Goal: Task Accomplishment & Management: Use online tool/utility

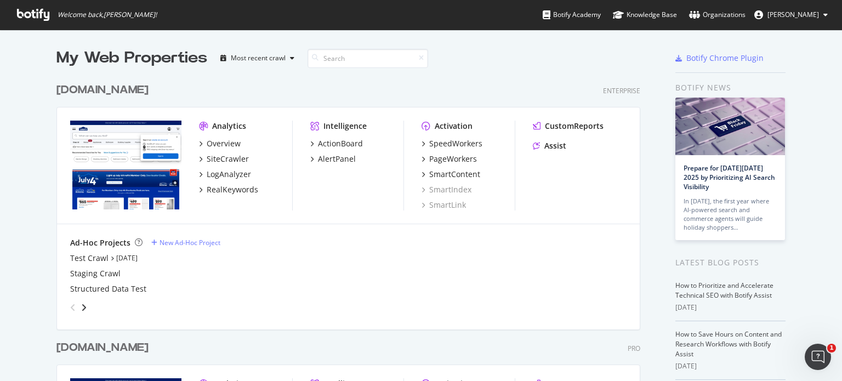
scroll to position [373, 825]
click at [213, 142] on div "Overview" at bounding box center [224, 143] width 34 height 11
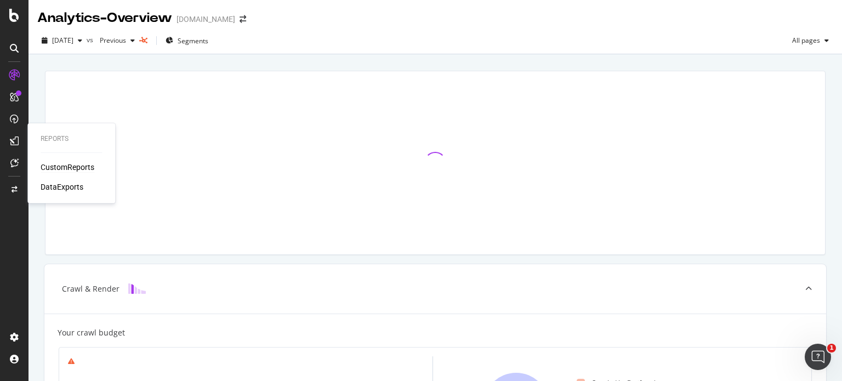
click at [73, 166] on div "CustomReports" at bounding box center [68, 167] width 54 height 11
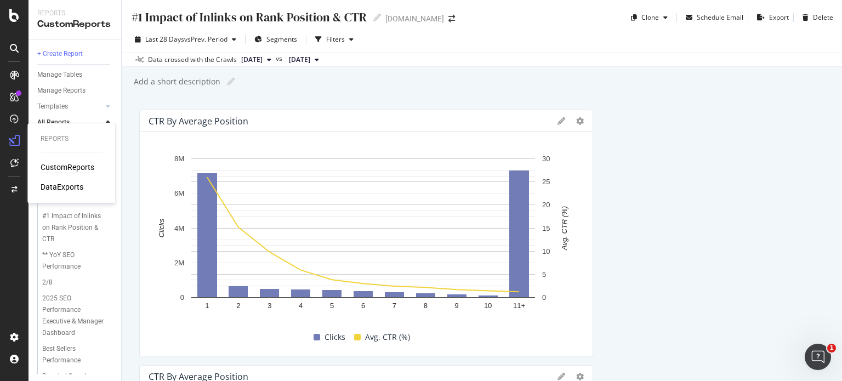
click at [59, 183] on div "DataExports" at bounding box center [62, 186] width 43 height 11
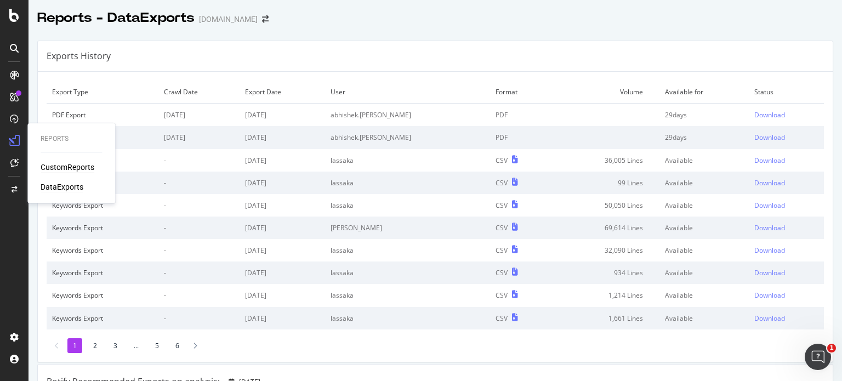
click at [69, 167] on div "CustomReports" at bounding box center [68, 167] width 54 height 11
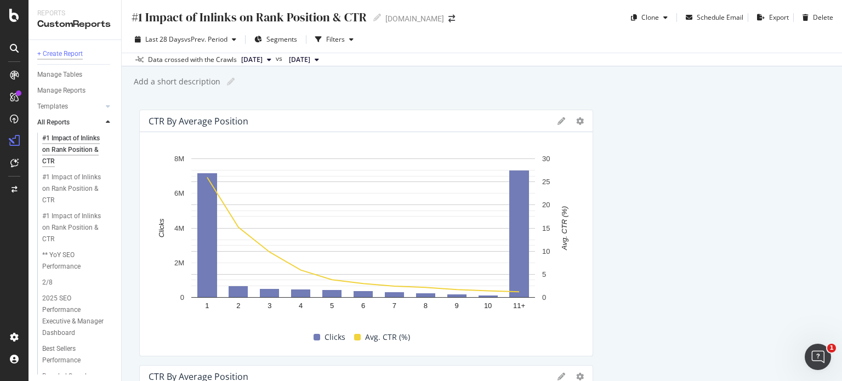
click at [67, 50] on div "+ Create Report" at bounding box center [60, 54] width 46 height 12
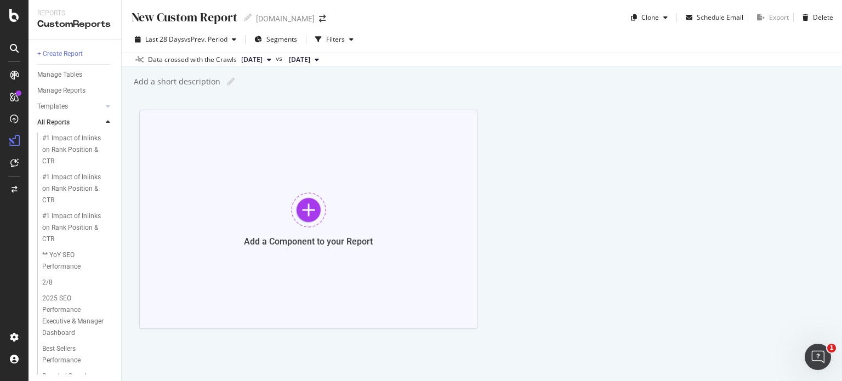
click at [307, 216] on div at bounding box center [308, 209] width 35 height 35
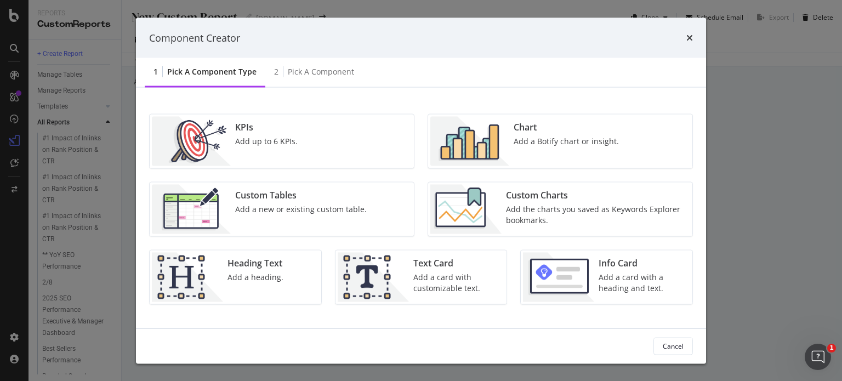
click at [277, 142] on div "Add up to 6 KPIs." at bounding box center [266, 141] width 63 height 11
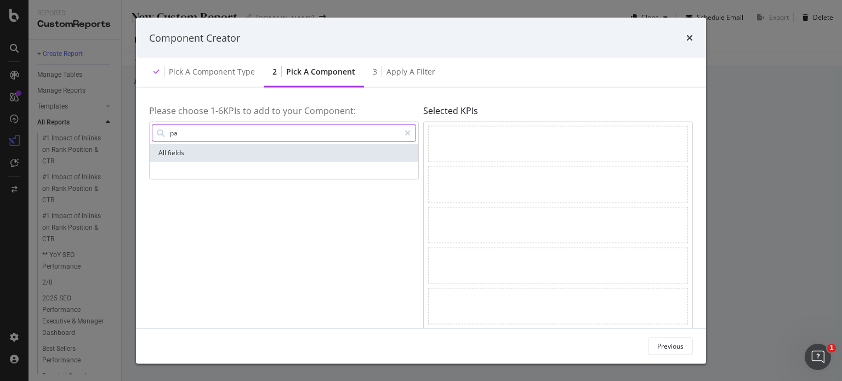
type input "p"
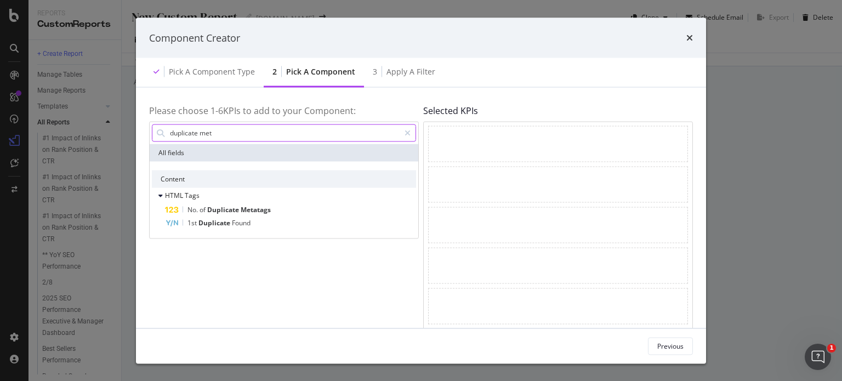
type input "duplicate met"
click at [691, 37] on icon "times" at bounding box center [689, 37] width 7 height 9
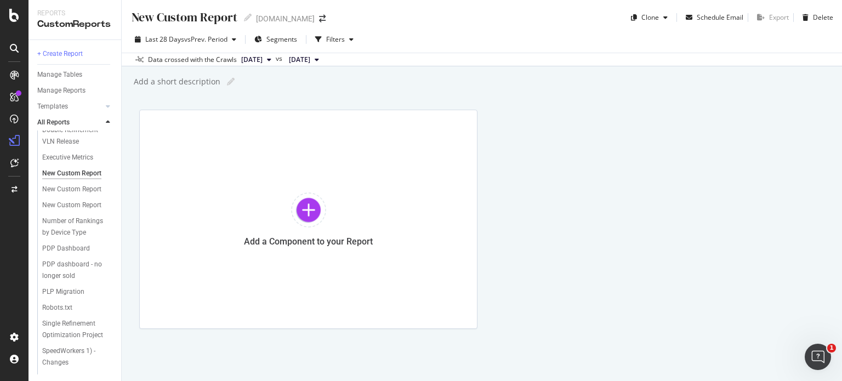
scroll to position [384, 0]
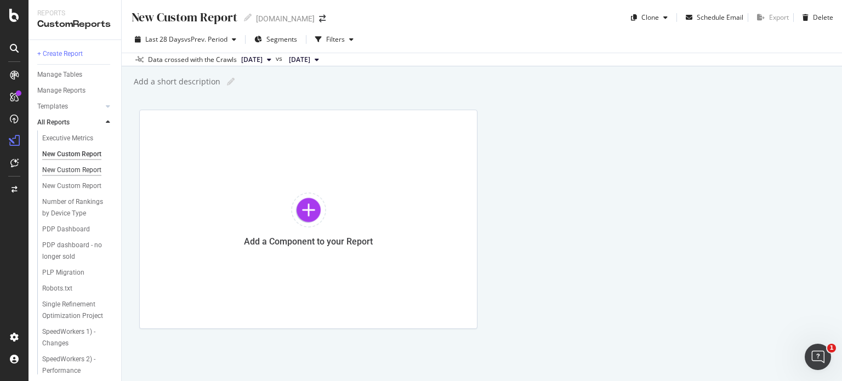
click at [54, 176] on div "New Custom Report" at bounding box center [71, 170] width 59 height 12
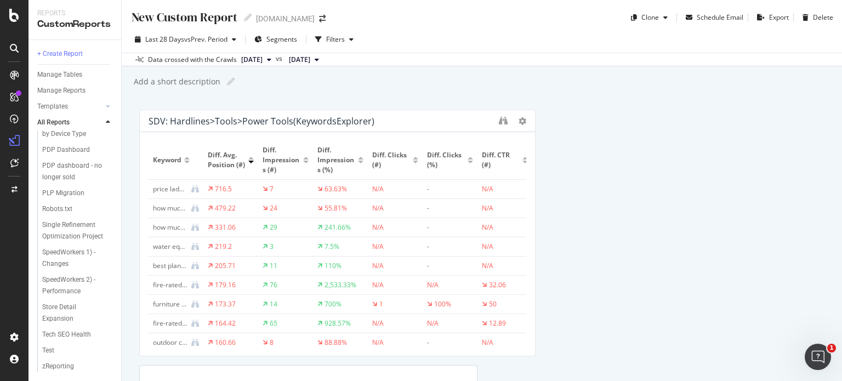
scroll to position [532, 0]
click at [62, 368] on div "zReporting" at bounding box center [58, 367] width 32 height 12
